Goal: Book appointment/travel/reservation

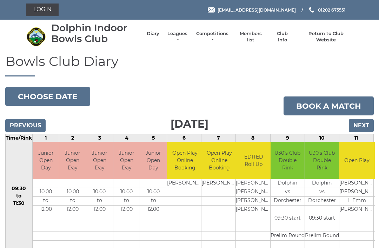
scroll to position [36, 0]
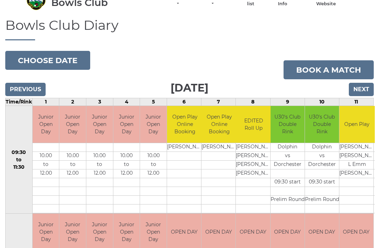
click at [367, 86] on input "Next" at bounding box center [360, 89] width 25 height 13
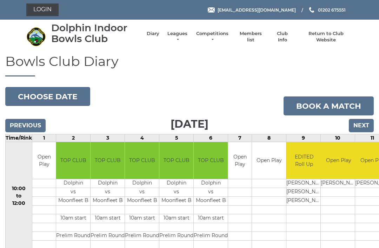
click at [57, 91] on button "Choose date" at bounding box center [47, 96] width 85 height 19
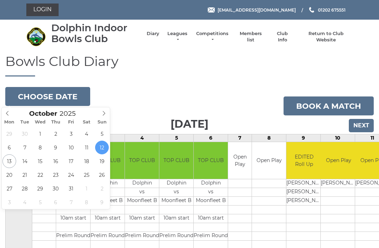
click at [100, 117] on span at bounding box center [104, 112] width 12 height 10
type input "2025-11-04"
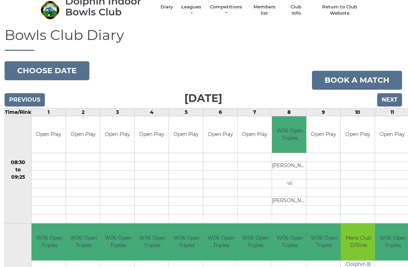
scroll to position [0, 1]
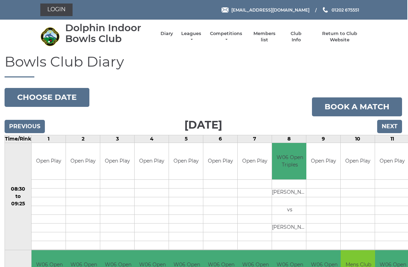
click at [31, 100] on button "Choose date" at bounding box center [47, 97] width 85 height 19
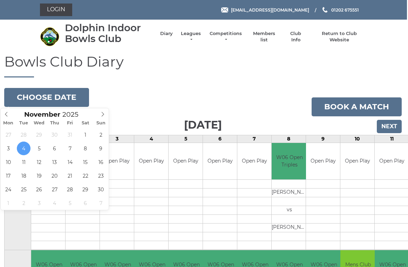
click at [2, 115] on span at bounding box center [7, 113] width 12 height 10
type input "2025-10-28"
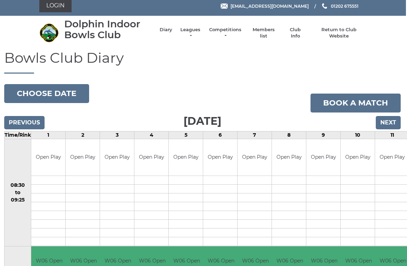
scroll to position [0, 1]
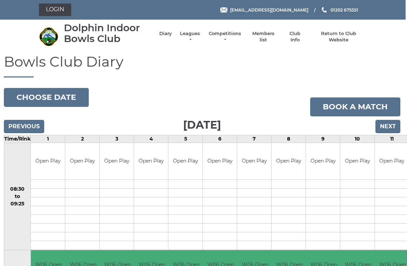
click at [56, 100] on button "Choose date" at bounding box center [46, 97] width 85 height 19
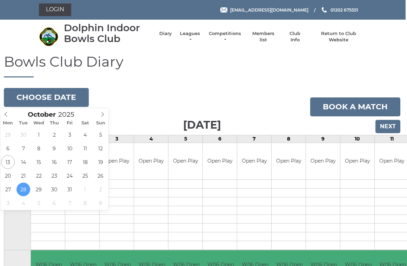
type input "[DATE]"
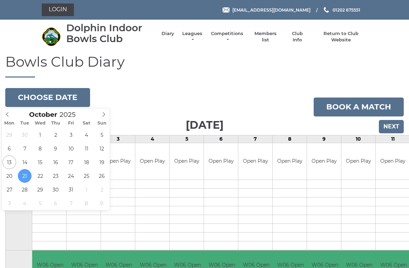
type input "[DATE]"
